Goal: Task Accomplishment & Management: Use online tool/utility

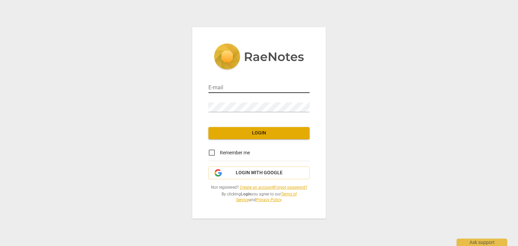
click at [216, 87] on input "email" at bounding box center [258, 88] width 101 height 10
type input "[EMAIL_ADDRESS][DOMAIN_NAME]"
click at [215, 131] on span "Login" at bounding box center [259, 133] width 90 height 7
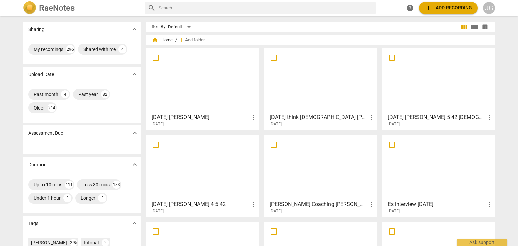
click at [174, 75] on div at bounding box center [203, 81] width 108 height 60
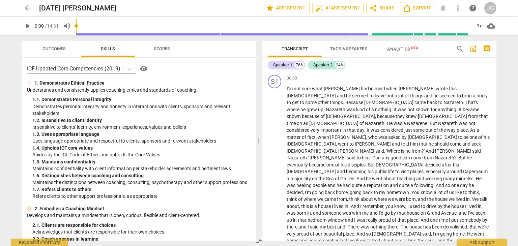
click at [28, 26] on span "play_arrow" at bounding box center [28, 26] width 8 height 8
click at [27, 24] on span "pause" at bounding box center [28, 26] width 8 height 8
type input "18"
click at [339, 82] on div "00:00 + Add competency keyboard_arrow_right I'm not sure what [PERSON_NAME] had…" at bounding box center [388, 229] width 204 height 308
click at [391, 107] on span "nothing" at bounding box center [383, 109] width 16 height 5
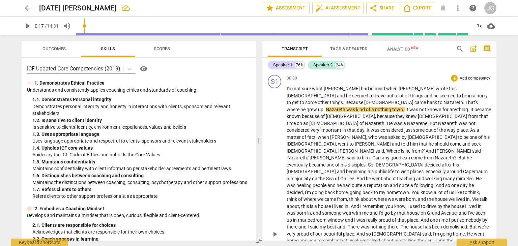
click at [423, 155] on span "from" at bounding box center [428, 157] width 11 height 5
click at [349, 190] on span "," at bounding box center [348, 192] width 2 height 5
click at [475, 210] on span "seen" at bounding box center [480, 212] width 10 height 5
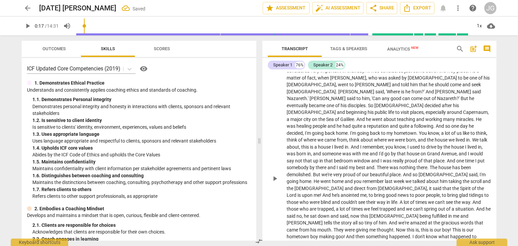
scroll to position [67, 0]
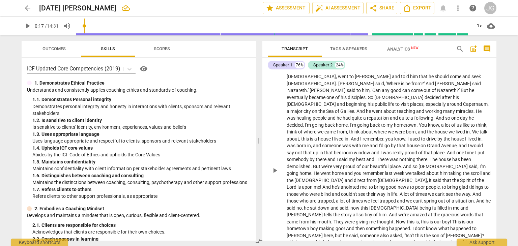
click at [354, 178] on span "direct" at bounding box center [360, 180] width 13 height 5
click at [441, 184] on span "to" at bounding box center [443, 186] width 5 height 5
click at [475, 191] on span "." at bounding box center [476, 193] width 2 height 5
click at [306, 198] on span "and" at bounding box center [302, 200] width 8 height 5
click at [294, 212] on span "me" at bounding box center [289, 214] width 7 height 5
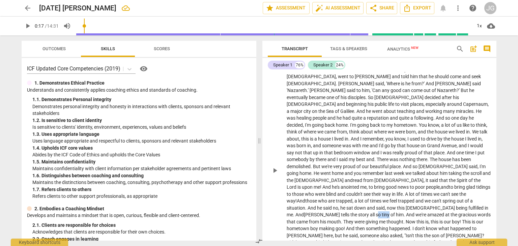
drag, startPoint x: 480, startPoint y: 185, endPoint x: 464, endPoint y: 186, distance: 15.5
click at [466, 185] on p "I'm not sure what [PERSON_NAME] had in mind when [PERSON_NAME] wrote this [DEMO…" at bounding box center [388, 170] width 204 height 304
click at [303, 150] on span "not" at bounding box center [299, 152] width 8 height 5
click at [373, 150] on span "window" at bounding box center [365, 152] width 18 height 5
drag, startPoint x: 325, startPoint y: 138, endPoint x: 315, endPoint y: 138, distance: 9.1
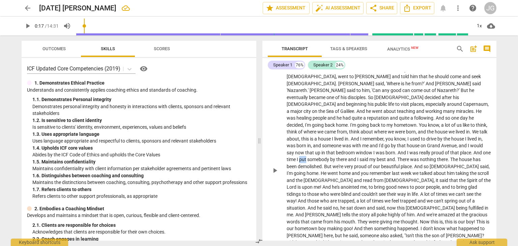
click at [317, 138] on p "I'm not sure what [PERSON_NAME] had in mind when [PERSON_NAME] wrote this [DEMO…" at bounding box center [388, 170] width 204 height 304
click at [379, 157] on span "my" at bounding box center [374, 159] width 7 height 5
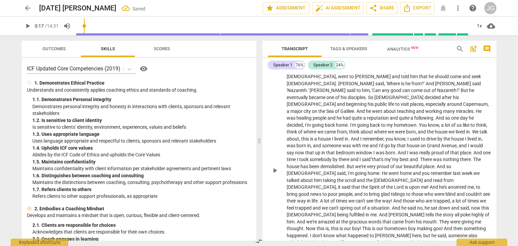
click at [433, 157] on span "There" at bounding box center [426, 159] width 13 height 5
click at [420, 157] on span "and t" at bounding box center [414, 159] width 11 height 5
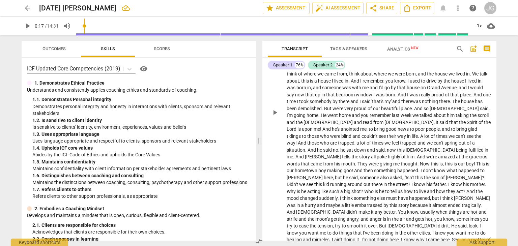
scroll to position [135, 0]
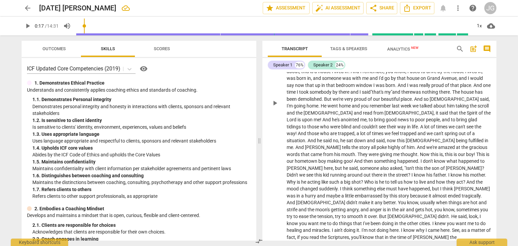
click at [354, 131] on span "," at bounding box center [355, 133] width 2 height 5
click at [357, 131] on span "a" at bounding box center [359, 133] width 4 height 5
click at [295, 145] on span "." at bounding box center [294, 147] width 2 height 5
click at [386, 145] on span "poke" at bounding box center [379, 147] width 11 height 5
click at [354, 158] on span "!" at bounding box center [353, 160] width 2 height 5
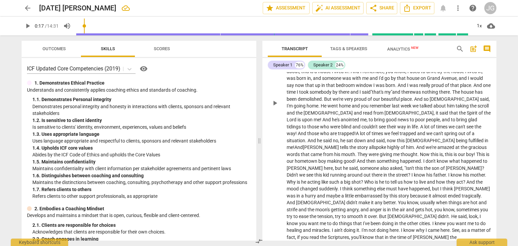
click at [347, 172] on span "running" at bounding box center [338, 174] width 17 height 5
click at [363, 172] on span "around" at bounding box center [355, 174] width 16 height 5
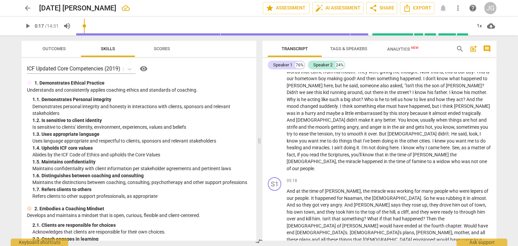
scroll to position [202, 0]
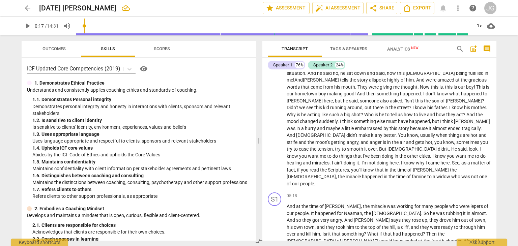
click at [463, 112] on span "?" at bounding box center [464, 114] width 3 height 5
click at [331, 140] on span "moon's" at bounding box center [323, 142] width 16 height 5
click at [285, 127] on div "play_arrow pause" at bounding box center [277, 35] width 17 height 299
click at [468, 146] on span "look" at bounding box center [472, 148] width 9 height 5
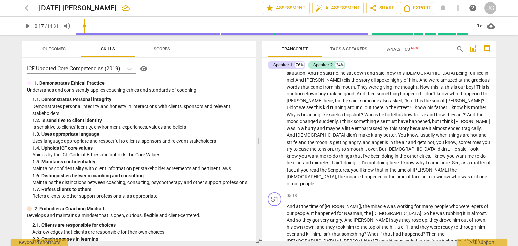
click at [328, 140] on span "moon" at bounding box center [321, 142] width 13 height 5
click at [403, 160] on span "I" at bounding box center [402, 162] width 2 height 5
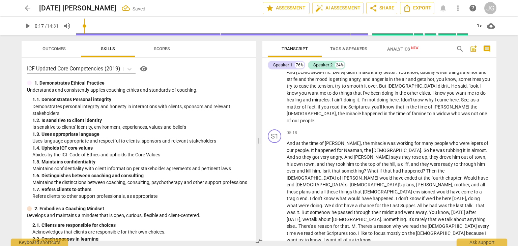
scroll to position [270, 0]
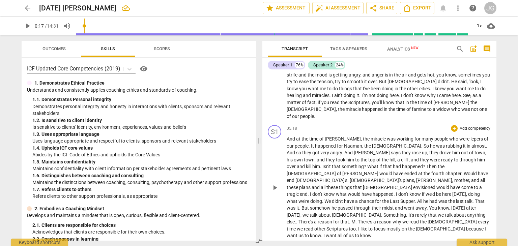
click at [459, 157] on span "through" at bounding box center [468, 159] width 18 height 5
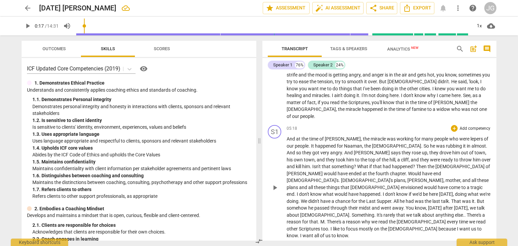
click at [405, 171] on span "." at bounding box center [406, 173] width 2 height 5
click at [371, 178] on span "[DEMOGRAPHIC_DATA]'s" at bounding box center [367, 180] width 53 height 5
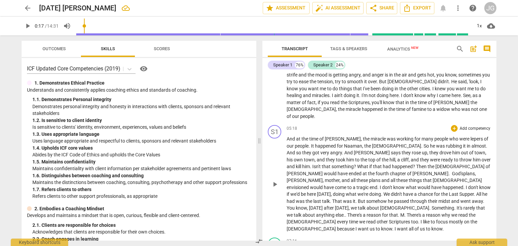
click at [391, 191] on span "We" at bounding box center [386, 193] width 7 height 5
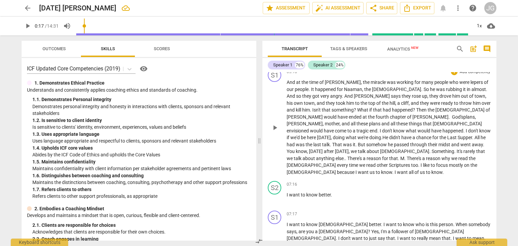
scroll to position [337, 0]
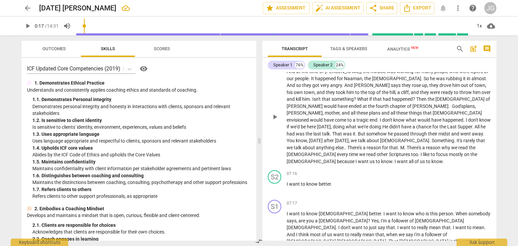
click at [296, 138] on span "You" at bounding box center [290, 140] width 9 height 5
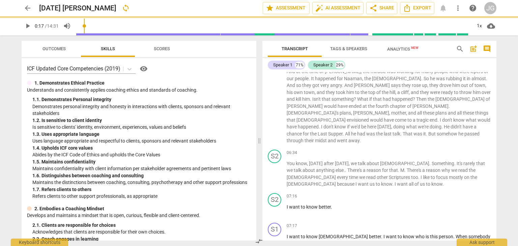
scroll to position [360, 0]
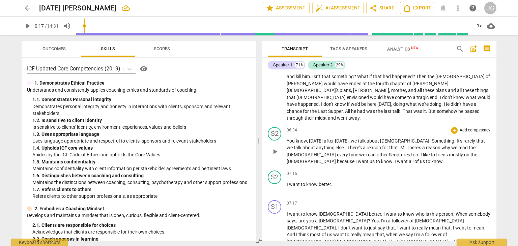
click at [454, 138] on span "." at bounding box center [455, 140] width 2 height 5
click at [375, 145] on span "." at bounding box center [376, 147] width 2 height 5
click at [286, 182] on span "I" at bounding box center [287, 184] width 2 height 5
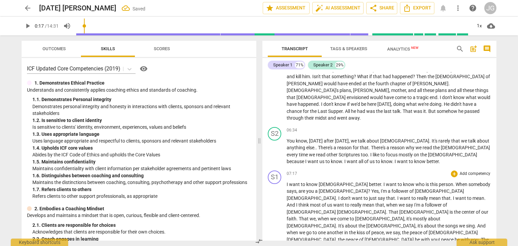
click at [286, 182] on span "I" at bounding box center [287, 184] width 2 height 5
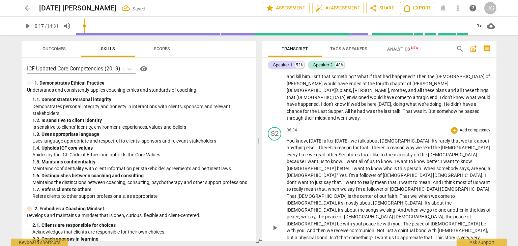
click at [346, 173] on span "Yes" at bounding box center [342, 175] width 7 height 5
click at [482, 173] on span "." at bounding box center [483, 175] width 2 height 5
click at [297, 193] on span "That" at bounding box center [291, 195] width 11 height 5
click at [370, 221] on span "peace" at bounding box center [369, 223] width 13 height 5
drag, startPoint x: 475, startPoint y: 162, endPoint x: 450, endPoint y: 160, distance: 24.3
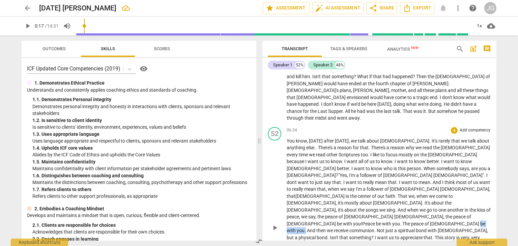
click at [450, 160] on p "You know , [DATE] after [DATE] , we talk about [PERSON_NAME] . It's rarely that…" at bounding box center [388, 227] width 204 height 180
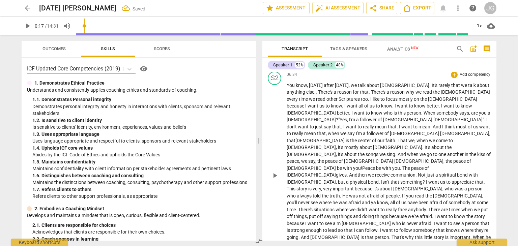
scroll to position [427, 0]
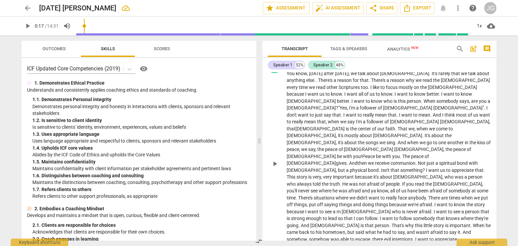
click at [341, 209] on span "m" at bounding box center [338, 211] width 5 height 5
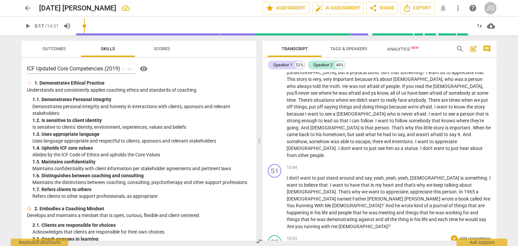
scroll to position [528, 0]
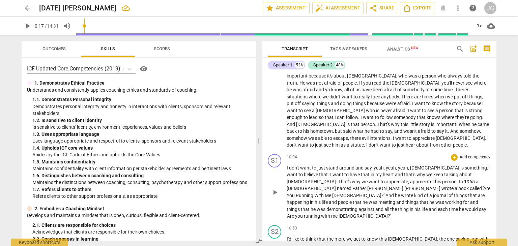
click at [376, 164] on p "I don't want to just stand around and say , yeah , yeah , yeah , [PERSON_NAME] …" at bounding box center [388, 191] width 204 height 55
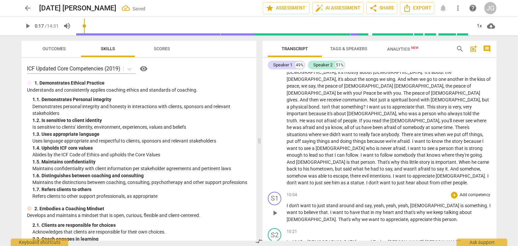
scroll to position [494, 0]
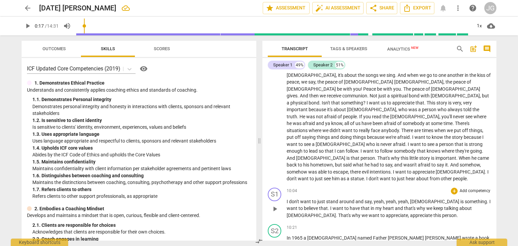
click at [286, 199] on span "I" at bounding box center [287, 201] width 2 height 5
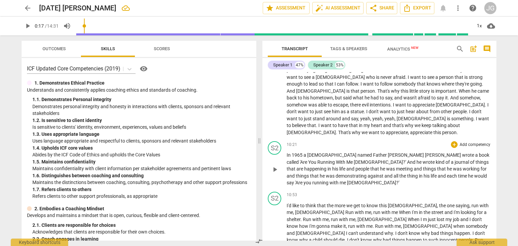
scroll to position [546, 0]
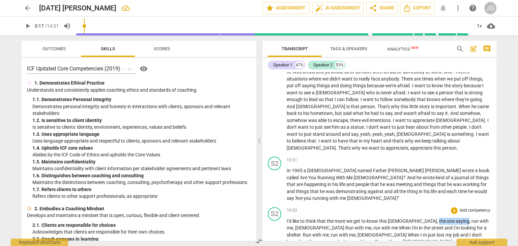
drag, startPoint x: 433, startPoint y: 143, endPoint x: 403, endPoint y: 146, distance: 30.5
click at [403, 218] on p "I'd like to think that the more we get to know this [PERSON_NAME] , the one say…" at bounding box center [388, 245] width 204 height 55
drag, startPoint x: 441, startPoint y: 143, endPoint x: 436, endPoint y: 141, distance: 5.6
click at [474, 218] on span "run" at bounding box center [477, 220] width 7 height 5
click at [481, 218] on p "I'd like to think that the more we get to know this [PERSON_NAME] , we'll want …" at bounding box center [388, 245] width 204 height 55
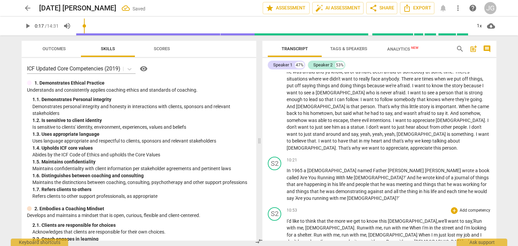
click at [381, 225] on span "," at bounding box center [382, 227] width 2 height 5
click at [411, 225] on span "When" at bounding box center [417, 227] width 13 height 5
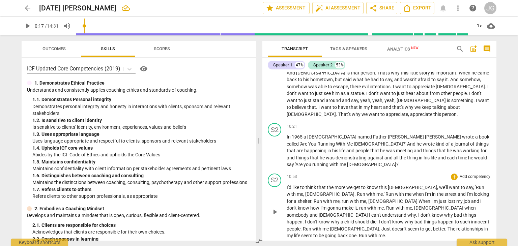
click at [368, 198] on span "[DEMOGRAPHIC_DATA]" at bounding box center [393, 200] width 50 height 5
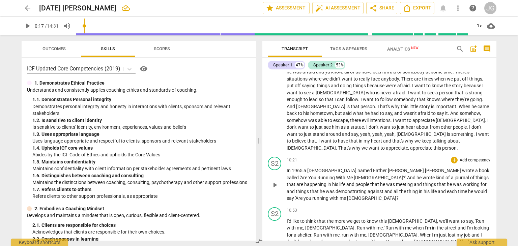
scroll to position [512, 0]
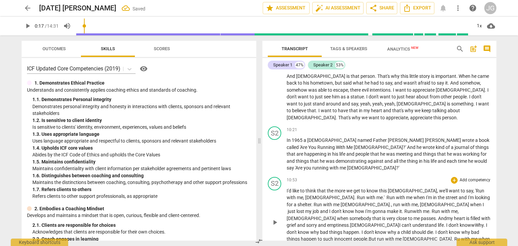
scroll to position [580, 0]
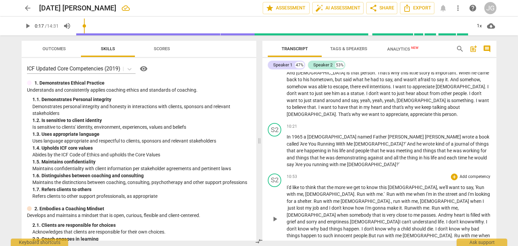
click at [314, 246] on span "." at bounding box center [312, 249] width 1 height 5
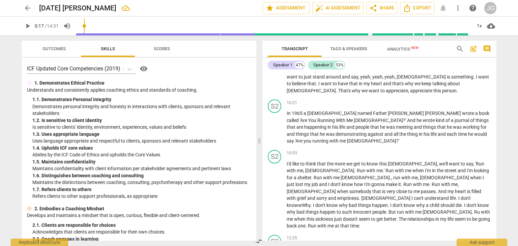
scroll to position [613, 0]
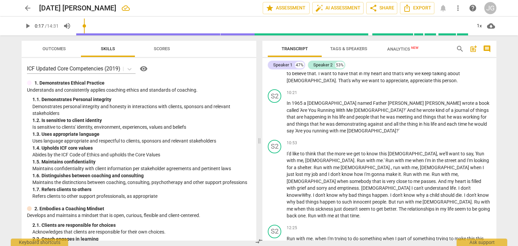
drag, startPoint x: 425, startPoint y: 205, endPoint x: 408, endPoint y: 206, distance: 16.2
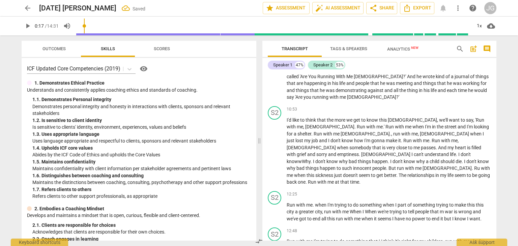
scroll to position [681, 0]
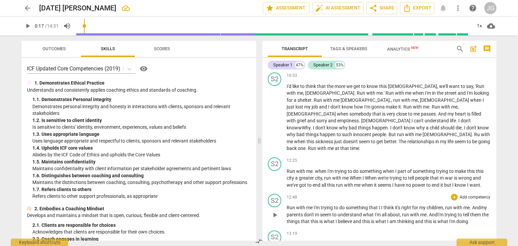
click at [303, 204] on p "Run with me I'm trying to do something that I I think it's right for my childre…" at bounding box center [388, 214] width 204 height 21
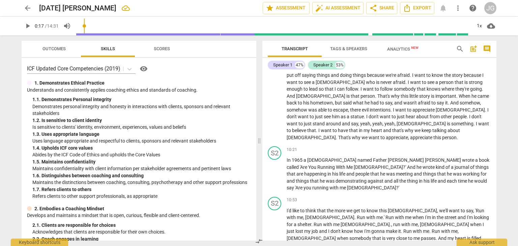
scroll to position [548, 0]
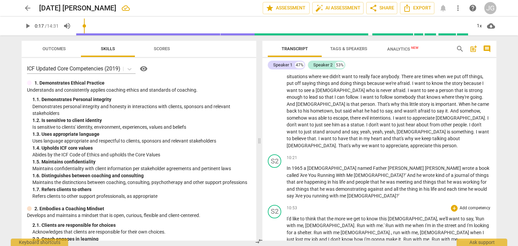
click at [423, 237] on span "me" at bounding box center [426, 239] width 6 height 5
click at [343, 215] on p "I'd like to think that the more we get to know this [PERSON_NAME] , we'll want …" at bounding box center [388, 249] width 204 height 69
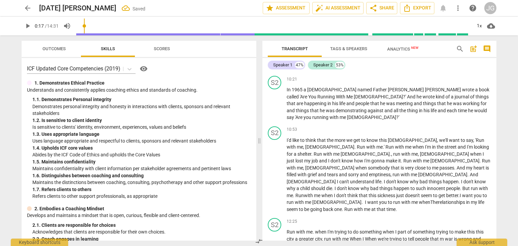
scroll to position [649, 0]
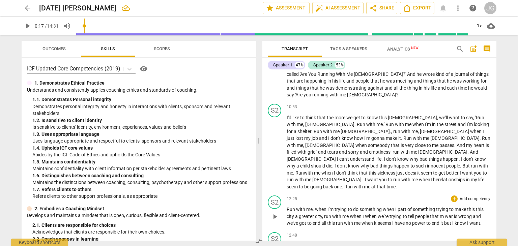
click at [323, 214] on span "," at bounding box center [323, 216] width 2 height 5
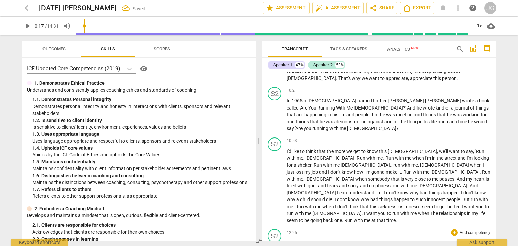
click at [357, 246] on span "When" at bounding box center [356, 249] width 13 height 5
drag, startPoint x: 478, startPoint y: 204, endPoint x: 468, endPoint y: 204, distance: 9.1
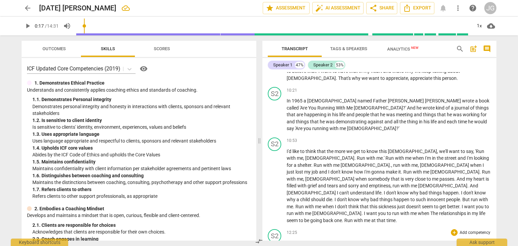
drag, startPoint x: 391, startPoint y: 165, endPoint x: 367, endPoint y: 165, distance: 23.9
click at [367, 240] on p "Run with me . when I'm trying to do something when I part of something trying t…" at bounding box center [388, 250] width 204 height 21
click at [425, 246] on span "m" at bounding box center [422, 249] width 5 height 5
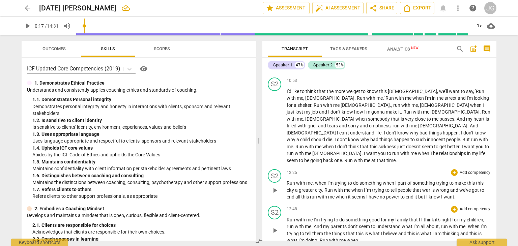
scroll to position [683, 0]
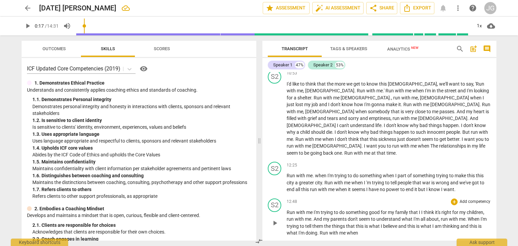
drag, startPoint x: 433, startPoint y: 172, endPoint x: 437, endPoint y: 180, distance: 8.5
drag, startPoint x: 308, startPoint y: 204, endPoint x: 285, endPoint y: 201, distance: 23.2
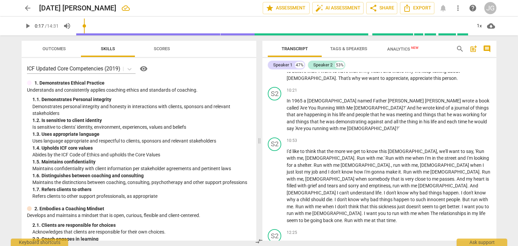
scroll to position [582, 0]
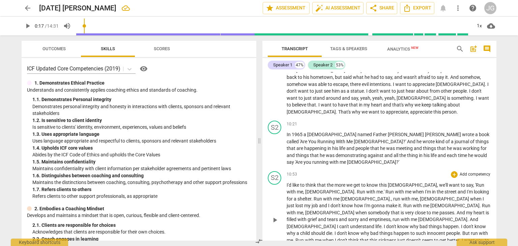
click at [392, 217] on span "," at bounding box center [391, 219] width 2 height 5
click at [337, 224] on span "[DEMOGRAPHIC_DATA]" at bounding box center [311, 226] width 50 height 5
click at [462, 231] on span "But" at bounding box center [466, 233] width 8 height 5
click at [378, 238] on span "sickness" at bounding box center [387, 240] width 19 height 5
click at [476, 238] on span "." at bounding box center [477, 240] width 2 height 5
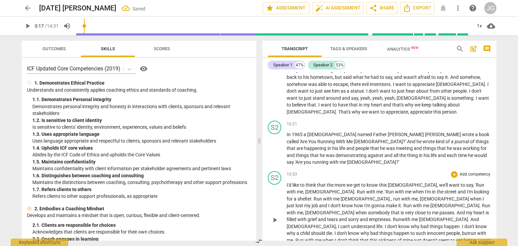
click at [444, 244] on span "The" at bounding box center [448, 246] width 9 height 5
drag, startPoint x: 371, startPoint y: 201, endPoint x: 363, endPoint y: 201, distance: 8.1
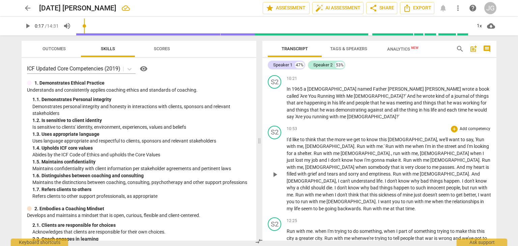
scroll to position [649, 0]
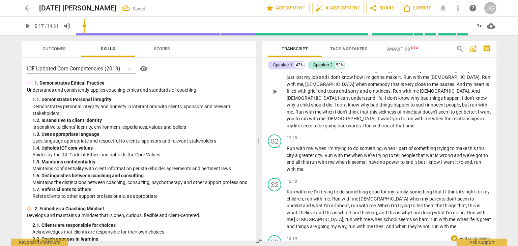
scroll to position [710, 0]
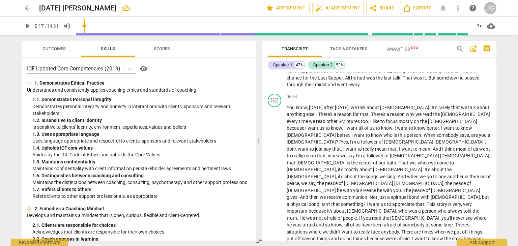
scroll to position [407, 0]
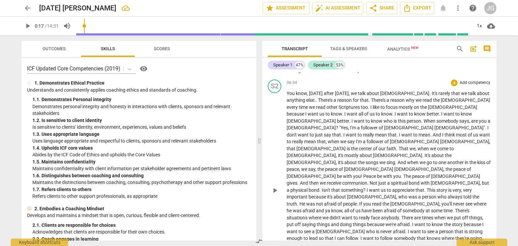
click at [316, 208] on span "afraid" at bounding box center [308, 210] width 13 height 5
click at [455, 208] on span "There's" at bounding box center [462, 210] width 14 height 5
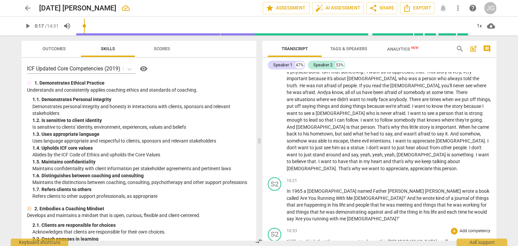
scroll to position [542, 0]
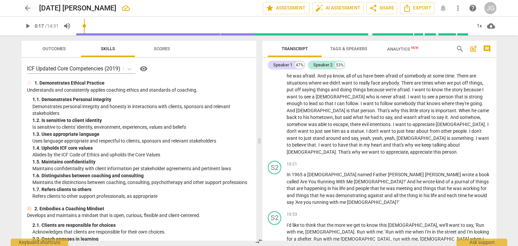
click at [420, 236] on span "[DEMOGRAPHIC_DATA]" at bounding box center [445, 238] width 50 height 5
click at [412, 243] on span "Run" at bounding box center [407, 245] width 9 height 5
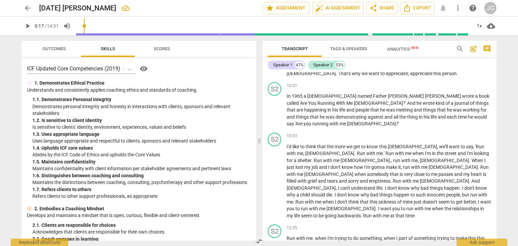
scroll to position [674, 0]
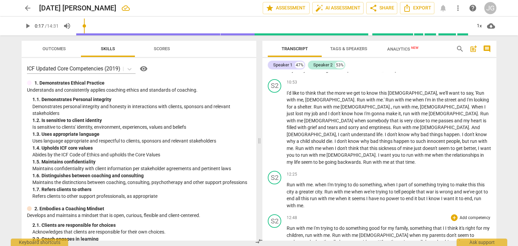
click at [287, 225] on span "Run" at bounding box center [290, 227] width 9 height 5
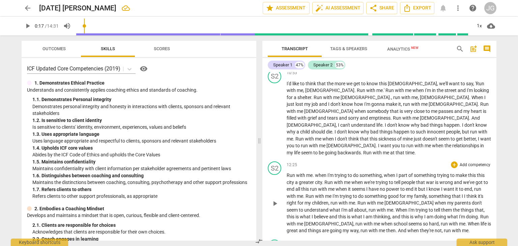
scroll to position [688, 0]
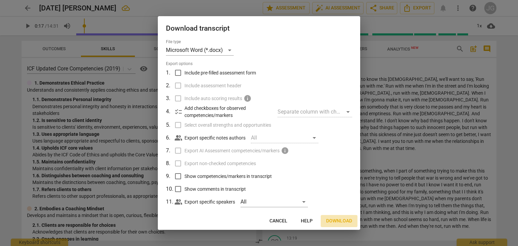
click at [337, 220] on span "Download" at bounding box center [339, 221] width 26 height 7
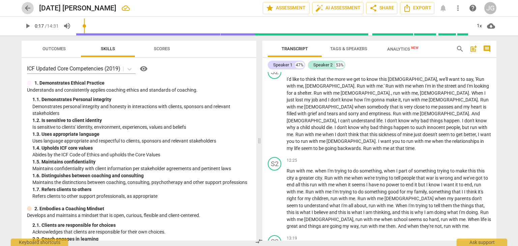
click at [26, 6] on span "arrow_back" at bounding box center [28, 8] width 8 height 8
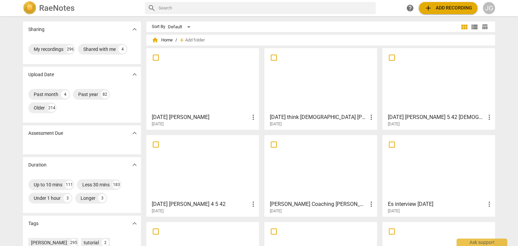
click at [170, 9] on input "text" at bounding box center [265, 8] width 214 height 11
type input "[DATE]"
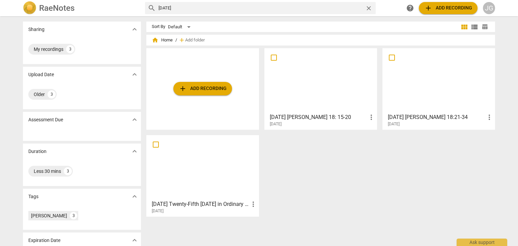
click at [211, 85] on span "add Add recording" at bounding box center [203, 89] width 48 height 8
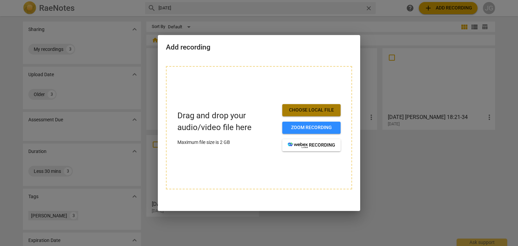
click at [319, 108] on span "Choose local file" at bounding box center [311, 110] width 48 height 7
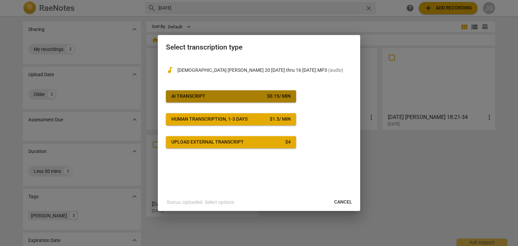
click at [263, 92] on button "AI Transcript $ 0.15 / min" at bounding box center [231, 96] width 130 height 12
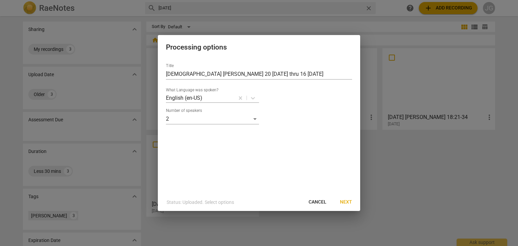
click at [349, 201] on span "Next" at bounding box center [346, 202] width 12 height 7
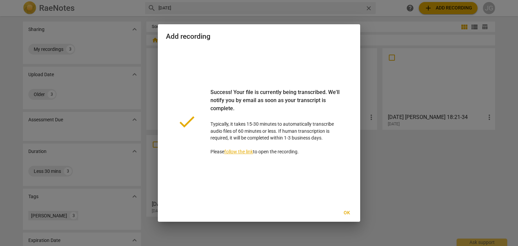
click at [346, 212] on span "Ok" at bounding box center [346, 213] width 11 height 7
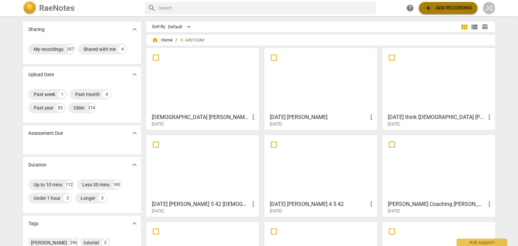
click at [441, 8] on span "add Add recording" at bounding box center [448, 8] width 48 height 8
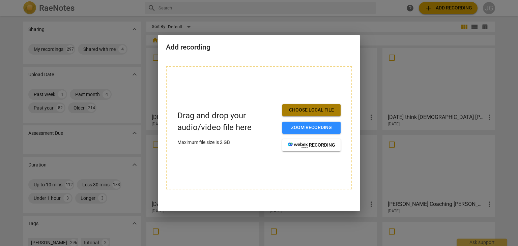
click at [324, 109] on span "Choose local file" at bounding box center [311, 110] width 48 height 7
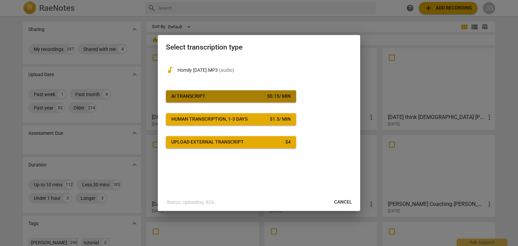
click at [263, 100] on button "AI Transcript $ 0.15 / min" at bounding box center [231, 96] width 130 height 12
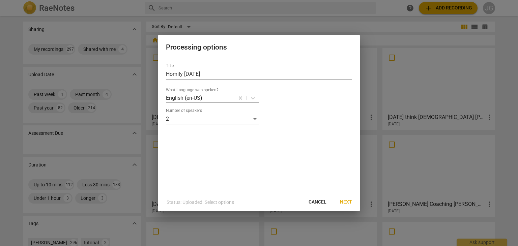
click at [345, 200] on span "Next" at bounding box center [346, 202] width 12 height 7
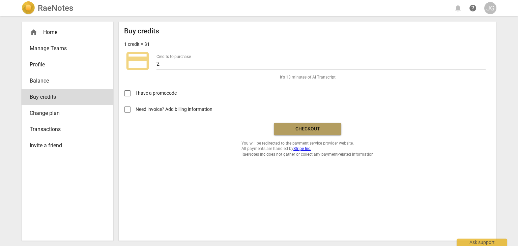
click at [290, 128] on span "Checkout" at bounding box center [307, 129] width 57 height 7
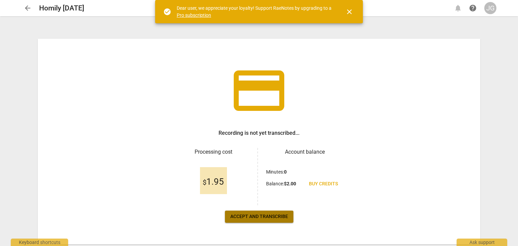
click at [259, 213] on span "Accept and transcribe" at bounding box center [259, 216] width 58 height 7
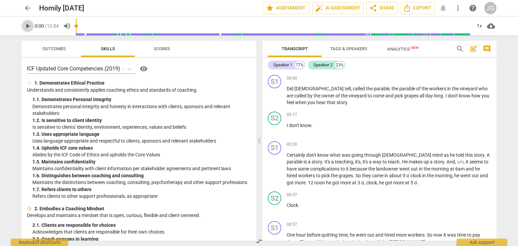
drag, startPoint x: 28, startPoint y: 27, endPoint x: 127, endPoint y: 48, distance: 102.0
click at [28, 26] on span "play_arrow" at bounding box center [28, 26] width 8 height 8
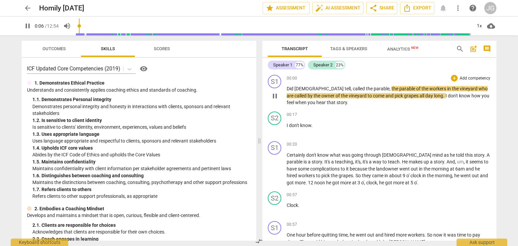
click at [353, 89] on span "called" at bounding box center [359, 88] width 13 height 5
type input "7"
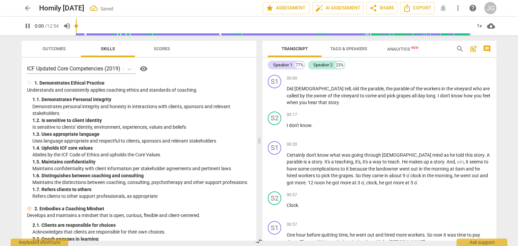
drag, startPoint x: 86, startPoint y: 24, endPoint x: 61, endPoint y: 24, distance: 24.9
click at [76, 24] on input "range" at bounding box center [273, 26] width 395 height 22
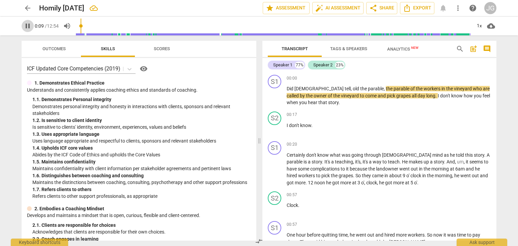
click at [26, 26] on span "pause" at bounding box center [28, 26] width 8 height 8
type input "9"
click at [287, 125] on span "I" at bounding box center [287, 125] width 2 height 5
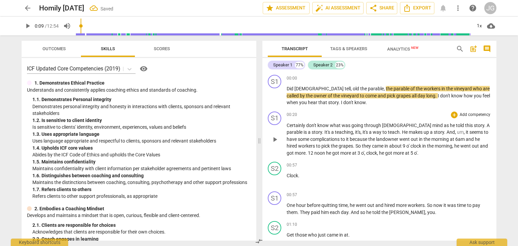
click at [286, 125] on span "Certainly" at bounding box center [296, 125] width 20 height 5
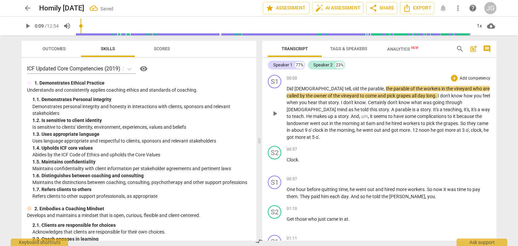
click at [368, 103] on span "Certainly" at bounding box center [378, 102] width 20 height 5
click at [287, 157] on span "Clock" at bounding box center [291, 159] width 11 height 5
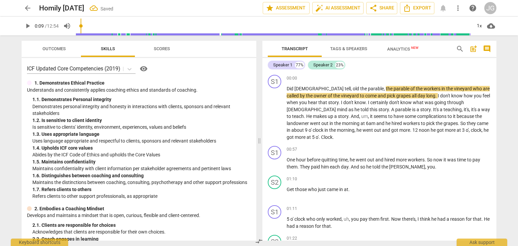
click at [287, 157] on span "One" at bounding box center [290, 159] width 9 height 5
click at [286, 88] on span "Did" at bounding box center [290, 88] width 8 height 5
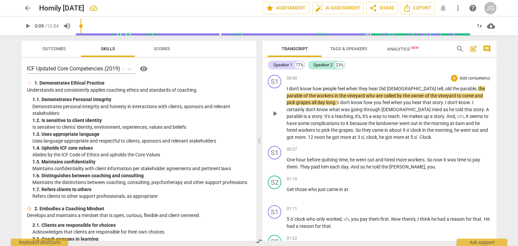
click at [378, 89] on span "hear" at bounding box center [373, 88] width 10 height 5
click at [466, 88] on span "old" at bounding box center [469, 88] width 7 height 5
click at [479, 89] on span "the" at bounding box center [482, 88] width 7 height 5
click at [336, 89] on span "people" at bounding box center [330, 88] width 15 height 5
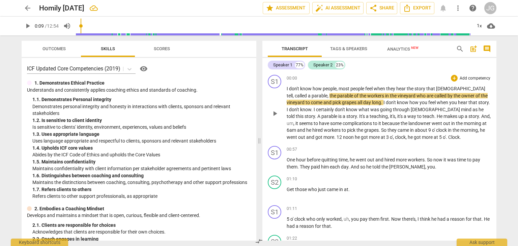
click at [295, 93] on span "," at bounding box center [294, 95] width 2 height 5
click at [414, 89] on span "the" at bounding box center [410, 88] width 8 height 5
click at [400, 95] on span "vineyard" at bounding box center [409, 95] width 19 height 5
click at [311, 109] on span "." at bounding box center [312, 109] width 2 height 5
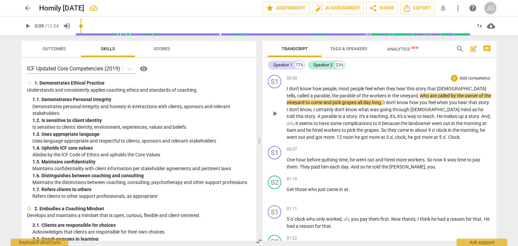
click at [295, 121] on span "," at bounding box center [294, 123] width 2 height 5
click at [480, 129] on span "he" at bounding box center [482, 129] width 5 height 5
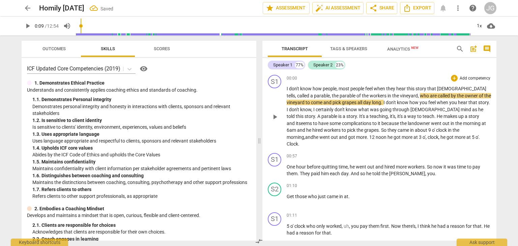
click at [369, 136] on span "12" at bounding box center [372, 136] width 6 height 5
click at [287, 164] on span "One" at bounding box center [290, 166] width 9 height 5
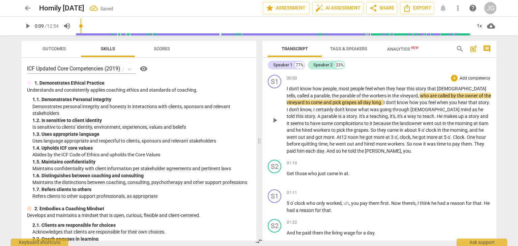
click at [466, 138] on span "One" at bounding box center [470, 136] width 9 height 5
click at [287, 174] on span "Get" at bounding box center [290, 173] width 8 height 5
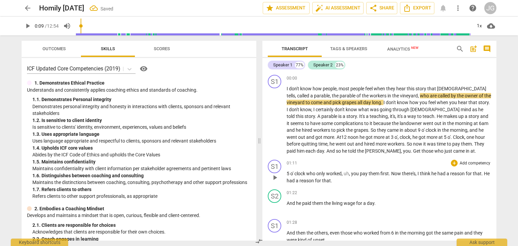
click at [287, 174] on span "5" at bounding box center [288, 173] width 4 height 5
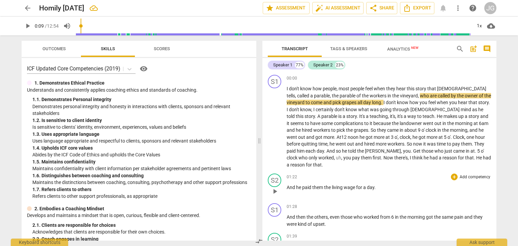
click at [287, 185] on span "And" at bounding box center [290, 187] width 9 height 5
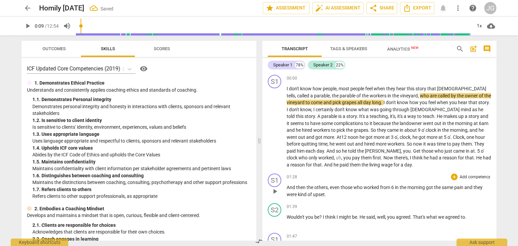
click at [287, 187] on span "And" at bounding box center [290, 187] width 9 height 5
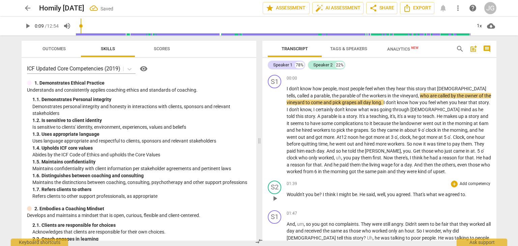
click at [287, 193] on span "Wouldn't" at bounding box center [295, 194] width 19 height 5
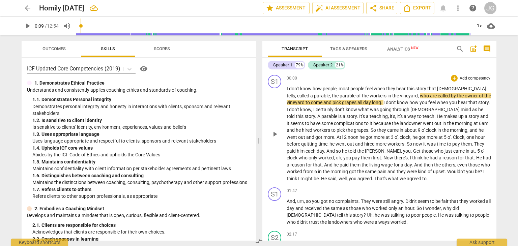
click at [374, 178] on span "That's" at bounding box center [380, 178] width 13 height 5
click at [374, 215] on span "he" at bounding box center [377, 214] width 6 height 5
click at [367, 215] on span "UhH" at bounding box center [371, 214] width 9 height 5
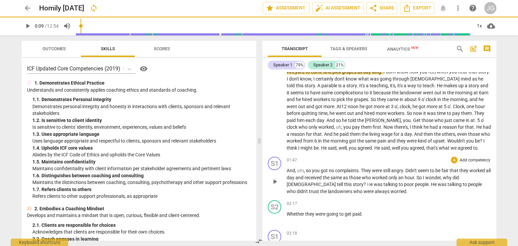
scroll to position [67, 0]
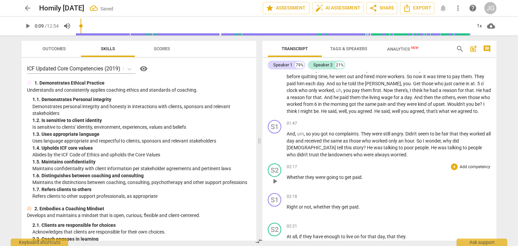
click at [290, 177] on span "Whether" at bounding box center [295, 177] width 19 height 5
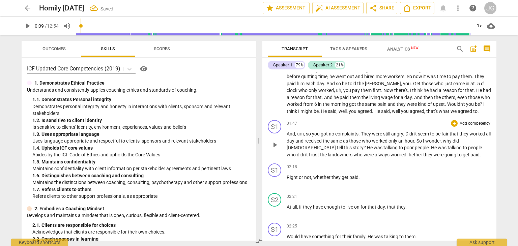
click at [408, 154] on span "hether" at bounding box center [415, 154] width 14 height 5
click at [390, 154] on span "worried w" at bounding box center [400, 154] width 21 height 5
click at [28, 25] on span "pause" at bounding box center [28, 26] width 8 height 8
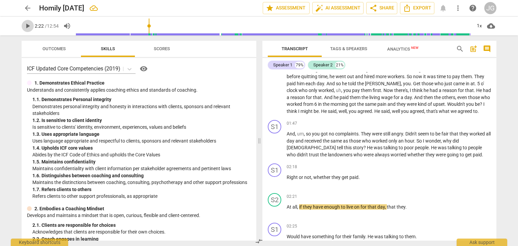
click at [28, 25] on span "play_arrow" at bounding box center [28, 26] width 8 height 8
click at [28, 25] on span "pause" at bounding box center [28, 26] width 8 height 8
type input "145"
